Goal: Find specific page/section: Find specific page/section

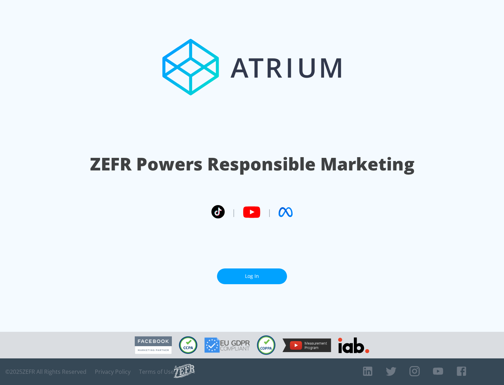
click at [252, 276] on link "Log In" at bounding box center [252, 277] width 70 height 16
